Goal: Task Accomplishment & Management: Use online tool/utility

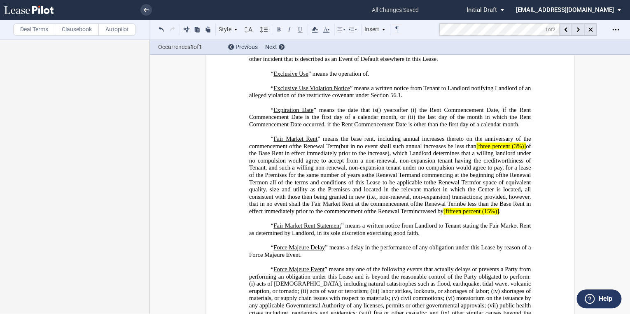
scroll to position [923, 0]
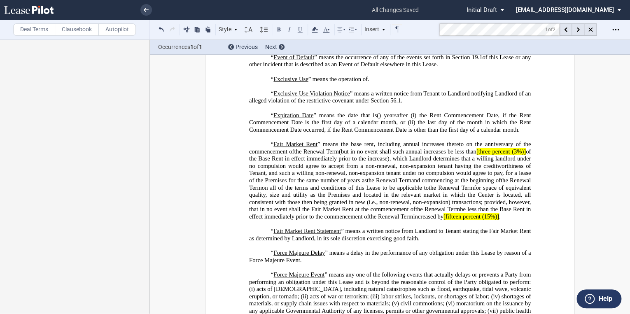
drag, startPoint x: 480, startPoint y: 210, endPoint x: 512, endPoint y: 201, distance: 33.8
click at [480, 155] on span "[three percent (3%)]" at bounding box center [500, 151] width 49 height 7
click at [521, 155] on span "three percent (3%)]" at bounding box center [502, 151] width 48 height 7
drag, startPoint x: 477, startPoint y: 208, endPoint x: 521, endPoint y: 210, distance: 44.1
click at [521, 155] on span "three percent (3%)" at bounding box center [503, 151] width 46 height 7
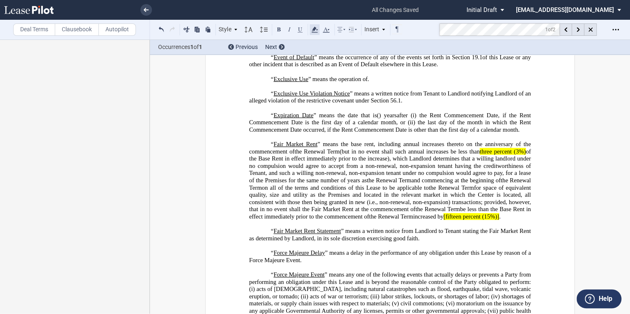
click at [316, 30] on icon at bounding box center [315, 30] width 10 height 10
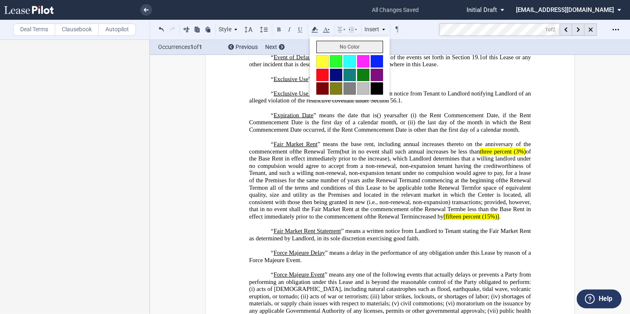
click at [323, 48] on button "No Color" at bounding box center [349, 47] width 67 height 12
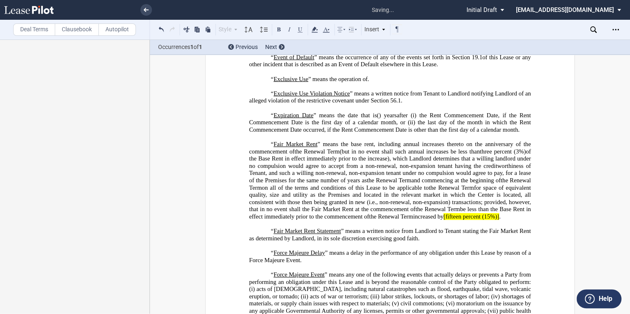
click at [492, 220] on span "[fifteen percent (15%)]" at bounding box center [472, 216] width 56 height 7
drag, startPoint x: 496, startPoint y: 273, endPoint x: 500, endPoint y: 273, distance: 4.5
click at [497, 220] on span "fifteen percent (15%)]" at bounding box center [471, 216] width 54 height 7
drag, startPoint x: 522, startPoint y: 276, endPoint x: 542, endPoint y: 273, distance: 19.9
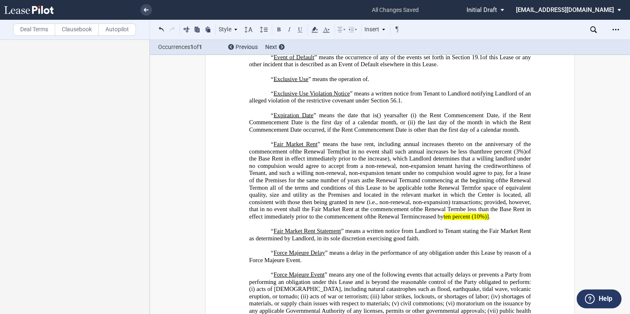
click at [489, 220] on span "ten percent (10%)]" at bounding box center [466, 216] width 45 height 7
drag, startPoint x: 479, startPoint y: 274, endPoint x: 521, endPoint y: 262, distance: 44.5
click at [488, 220] on span "increased by ten percent (10%) ." at bounding box center [450, 216] width 75 height 7
click at [318, 28] on icon at bounding box center [315, 30] width 10 height 10
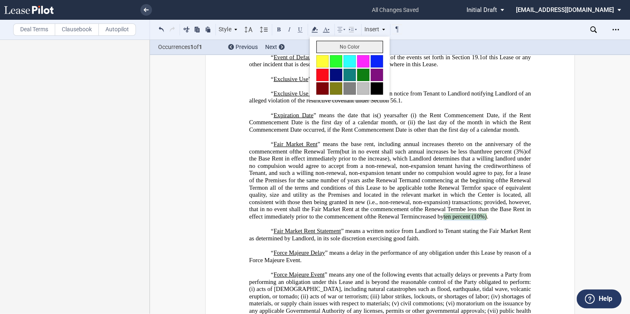
click at [320, 46] on button "No Color" at bounding box center [349, 47] width 67 height 12
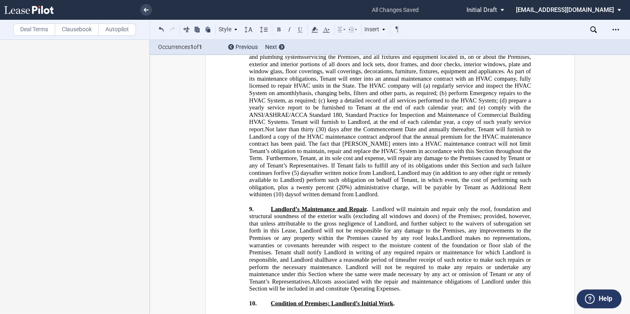
scroll to position [5304, 0]
